Goal: Find specific page/section: Find specific page/section

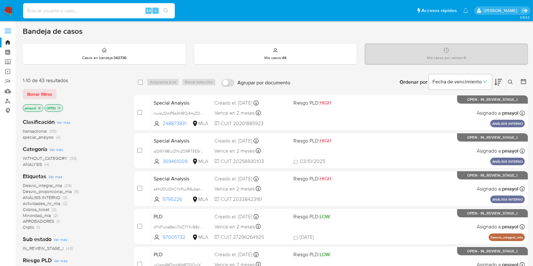
click at [125, 10] on input at bounding box center [99, 11] width 152 height 8
paste input "589065756"
type input "589065756"
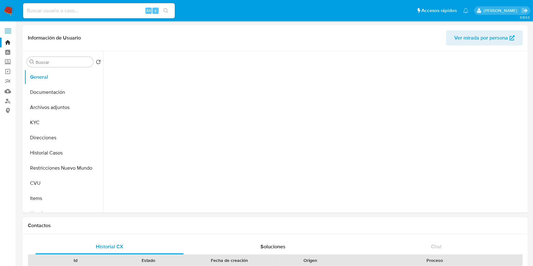
select select "10"
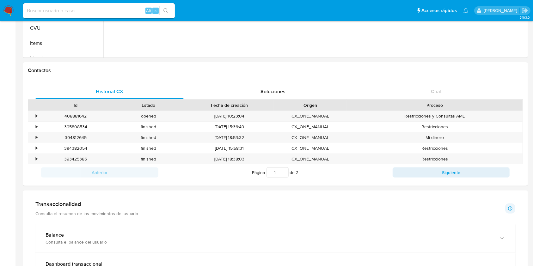
scroll to position [156, 0]
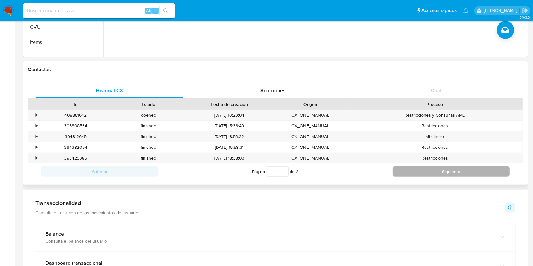
click at [404, 173] on button "Siguiente" at bounding box center [450, 171] width 117 height 10
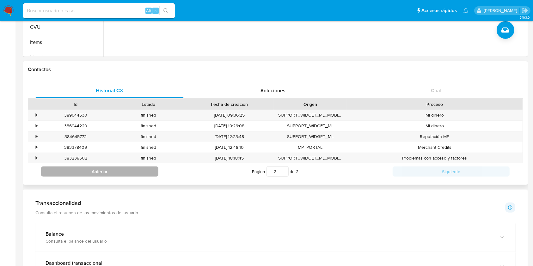
click at [107, 173] on button "Anterior" at bounding box center [99, 171] width 117 height 10
type input "1"
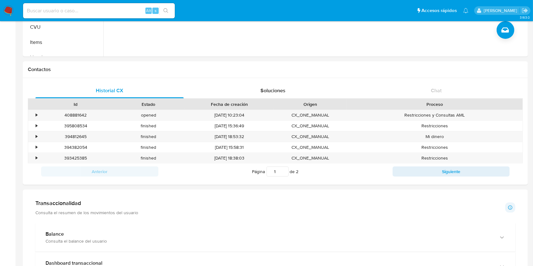
scroll to position [0, 0]
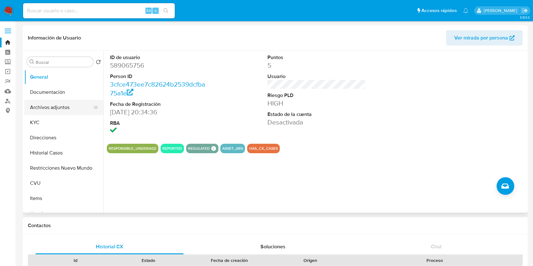
click at [59, 107] on button "Archivos adjuntos" at bounding box center [61, 107] width 74 height 15
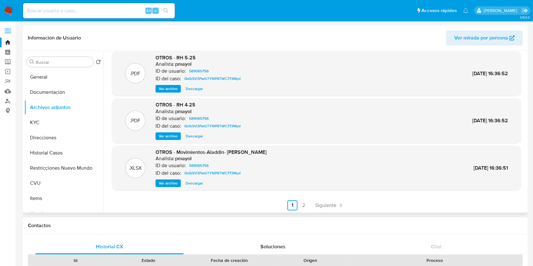
scroll to position [53, 0]
click at [300, 199] on link "2" at bounding box center [304, 204] width 10 height 10
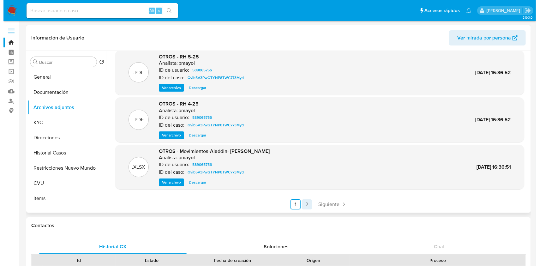
scroll to position [0, 0]
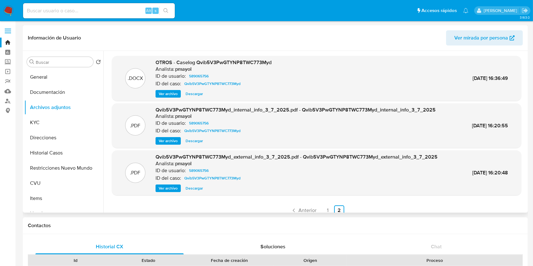
click at [170, 89] on div "OTROS - Caselog Qvib5V3PwGTYNP8TWC773Myd Analista: pmayol ID de usuario: 589065…" at bounding box center [213, 78] width 116 height 39
click at [170, 92] on span "Ver archivo" at bounding box center [168, 94] width 19 height 6
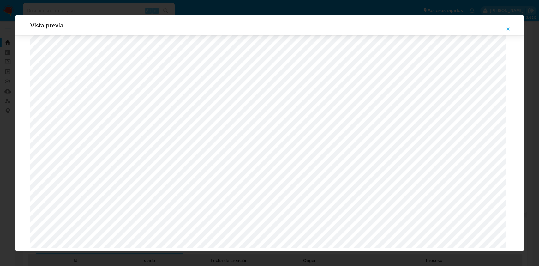
scroll to position [446, 0]
click at [404, 30] on icon "Attachment preview" at bounding box center [508, 29] width 5 height 5
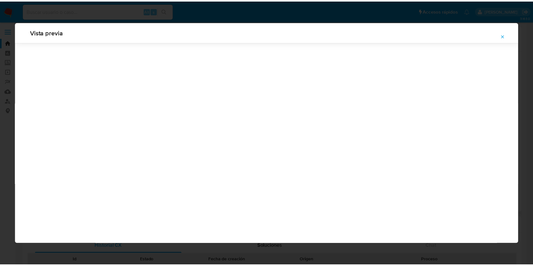
scroll to position [0, 0]
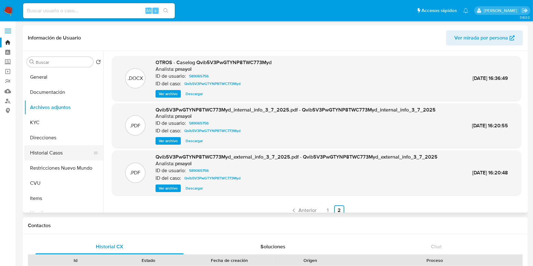
click at [52, 152] on button "Historial Casos" at bounding box center [61, 152] width 74 height 15
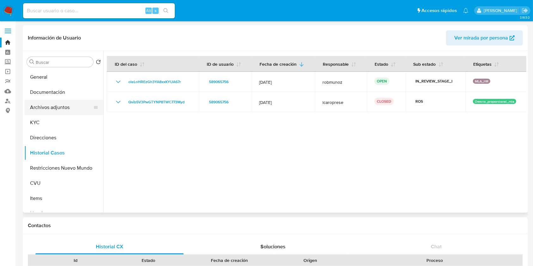
click at [51, 103] on button "Archivos adjuntos" at bounding box center [61, 107] width 74 height 15
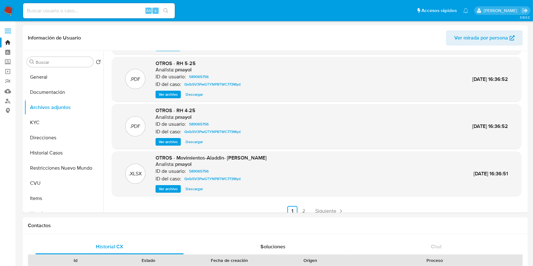
scroll to position [53, 0]
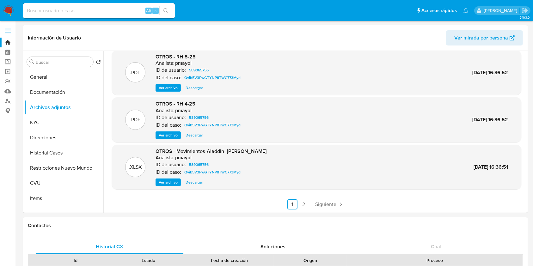
click at [308, 199] on ul "Anterior 1 2 Siguiente" at bounding box center [316, 204] width 409 height 10
click at [306, 199] on link "2" at bounding box center [304, 204] width 10 height 10
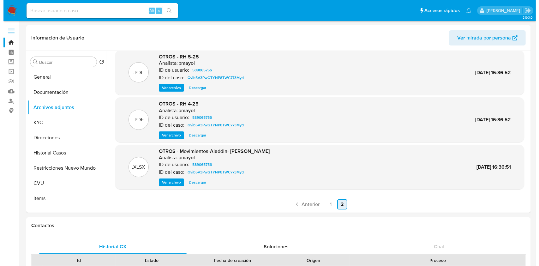
scroll to position [0, 0]
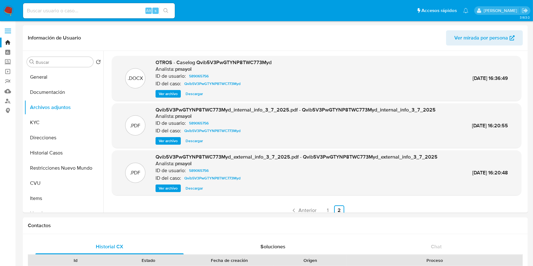
click at [171, 94] on span "Ver archivo" at bounding box center [168, 94] width 19 height 6
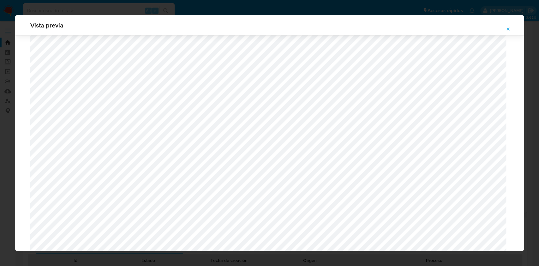
scroll to position [446, 0]
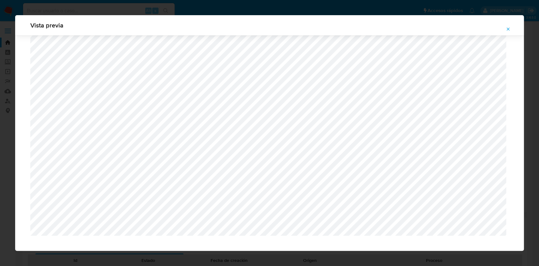
click at [404, 30] on icon "Attachment preview" at bounding box center [508, 29] width 5 height 5
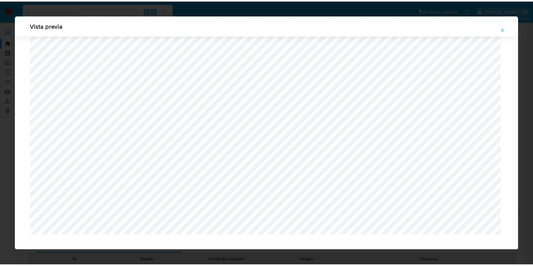
scroll to position [0, 0]
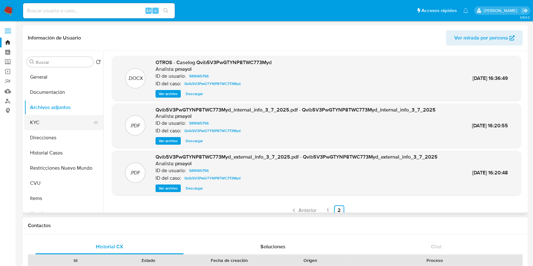
click at [59, 117] on button "KYC" at bounding box center [61, 122] width 74 height 15
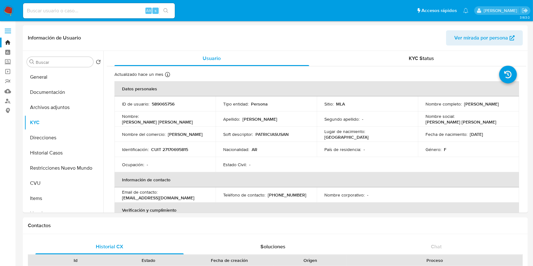
click at [174, 151] on p "CUIT 27170695815" at bounding box center [169, 150] width 37 height 6
copy p "27170695815"
click at [123, 13] on input at bounding box center [99, 11] width 152 height 8
paste input "183734514"
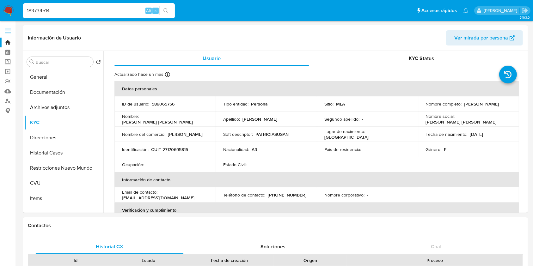
type input "183734514"
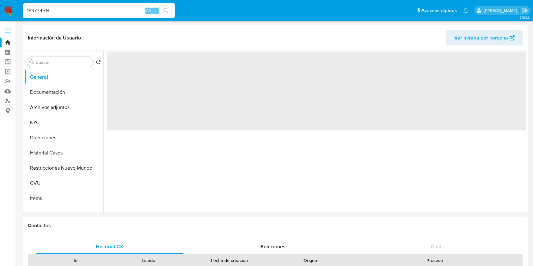
select select "10"
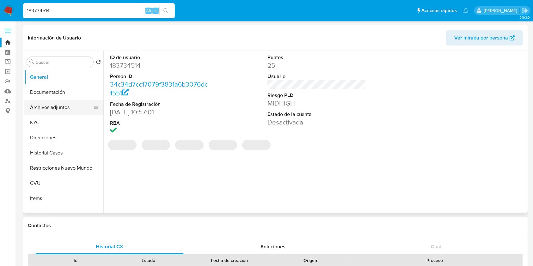
click at [49, 107] on button "Archivos adjuntos" at bounding box center [61, 107] width 74 height 15
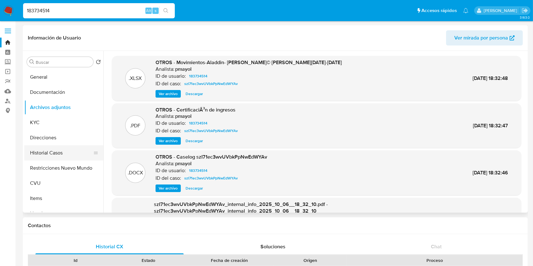
click at [51, 147] on button "Historial Casos" at bounding box center [61, 152] width 74 height 15
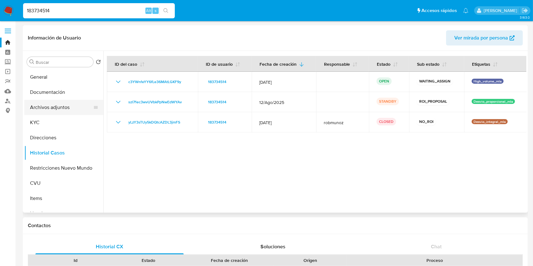
click at [54, 106] on button "Archivos adjuntos" at bounding box center [61, 107] width 74 height 15
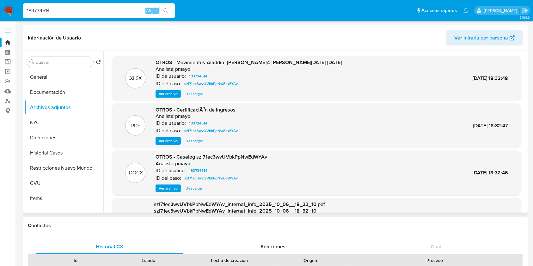
click at [168, 142] on span "Ver archivo" at bounding box center [168, 141] width 19 height 6
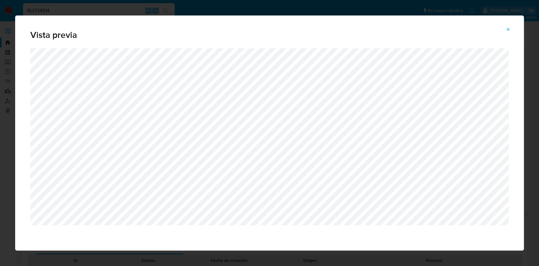
click at [404, 30] on icon "Attachment preview" at bounding box center [508, 29] width 5 height 5
